Goal: Task Accomplishment & Management: Use online tool/utility

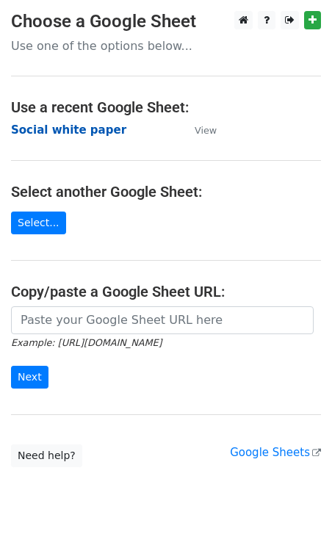
click at [86, 132] on strong "Social white paper" at bounding box center [68, 129] width 115 height 13
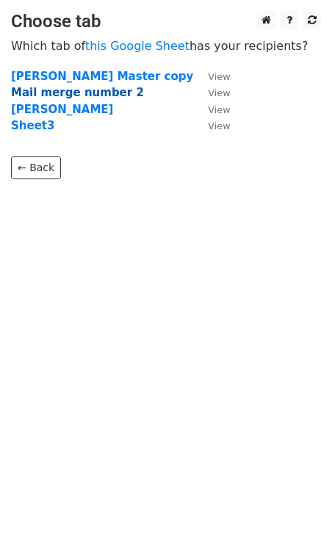
click at [68, 93] on strong "Mail merge number 2" at bounding box center [77, 92] width 133 height 13
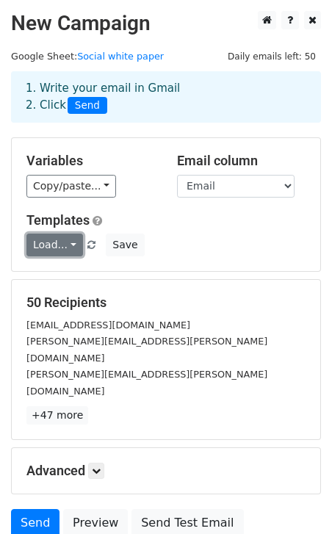
click at [72, 249] on link "Load..." at bounding box center [54, 245] width 57 height 23
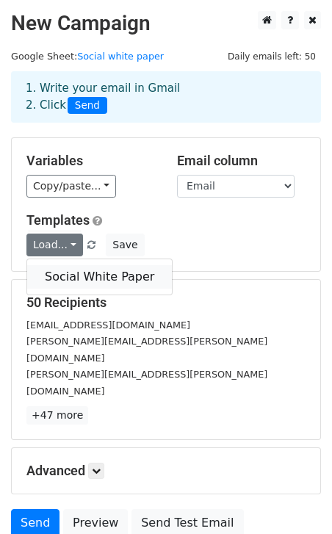
click at [77, 275] on link "Social White Paper" at bounding box center [99, 276] width 145 height 23
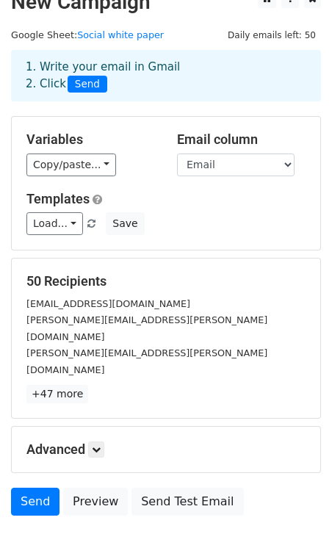
scroll to position [95, 0]
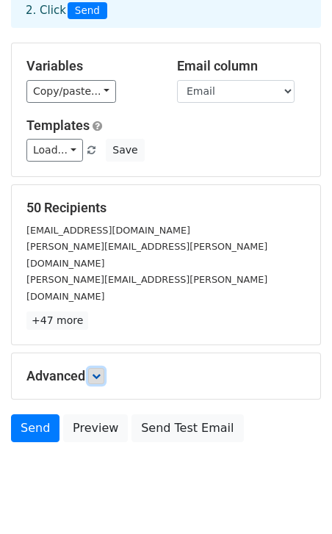
click at [101, 372] on icon at bounding box center [96, 376] width 9 height 9
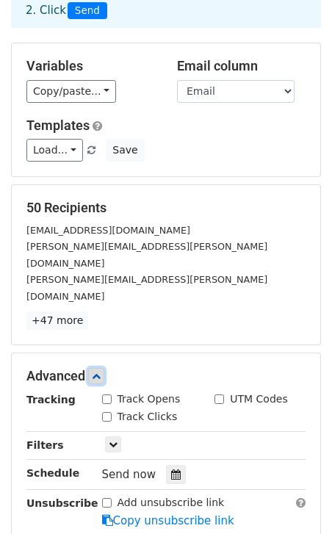
scroll to position [153, 0]
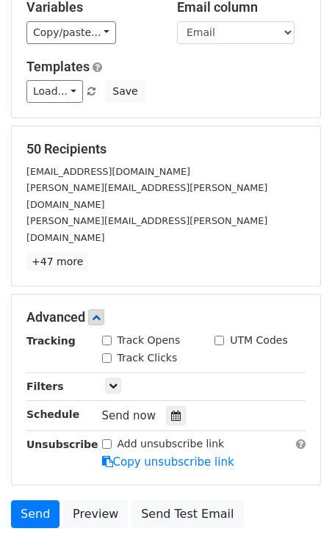
click at [107, 333] on div "Track Opens" at bounding box center [141, 340] width 79 height 15
click at [107, 353] on input "Track Clicks" at bounding box center [107, 358] width 10 height 10
checkbox input "true"
click at [108, 336] on input "Track Opens" at bounding box center [107, 341] width 10 height 10
checkbox input "true"
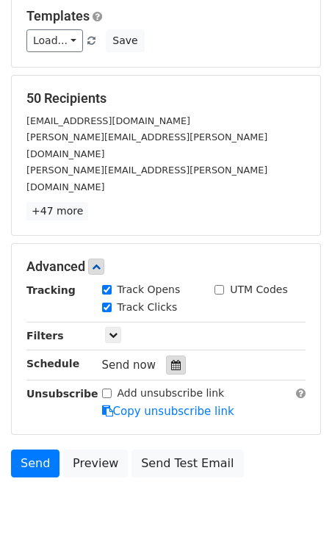
scroll to position [209, 0]
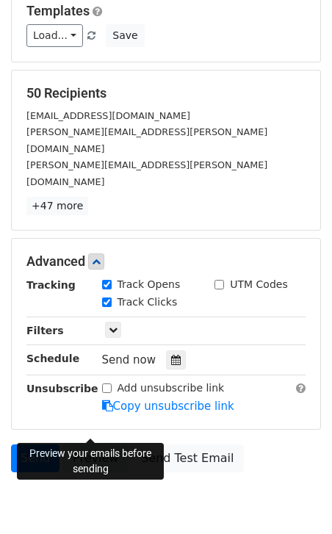
click at [103, 444] on link "Preview" at bounding box center [95, 458] width 65 height 28
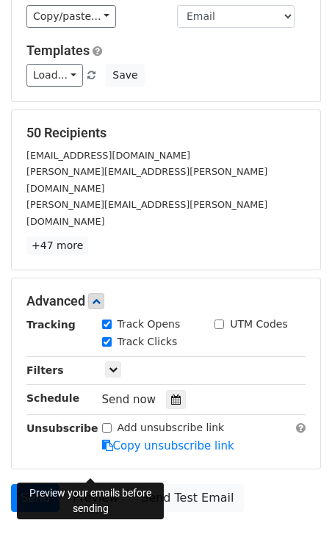
scroll to position [239, 0]
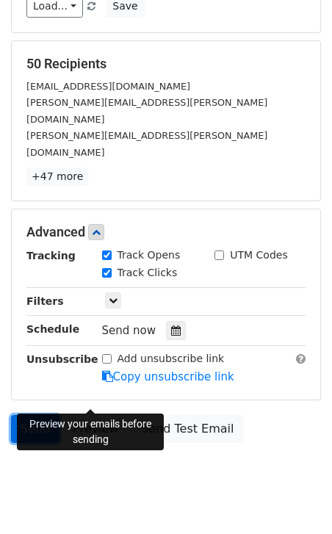
click at [43, 415] on link "Send" at bounding box center [35, 429] width 48 height 28
